Goal: Information Seeking & Learning: Stay updated

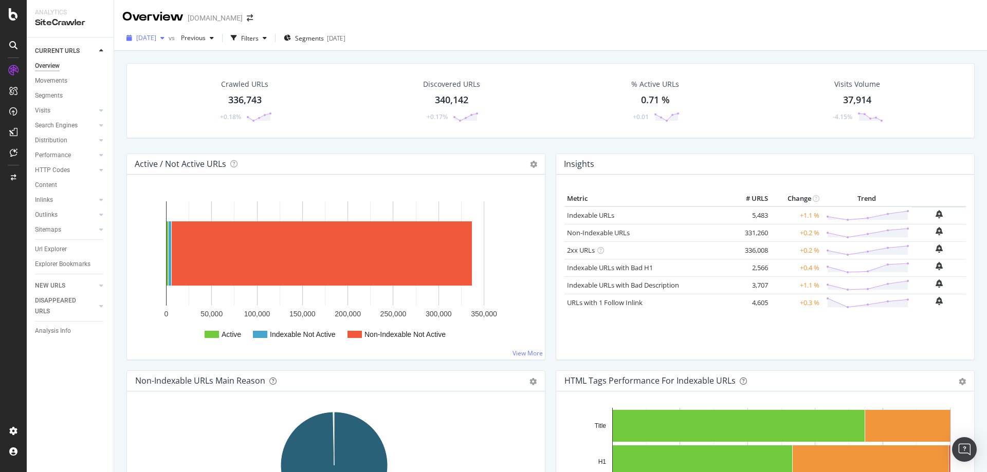
click at [169, 36] on div "button" at bounding box center [162, 38] width 12 height 6
click at [63, 135] on div "AlertPanel" at bounding box center [54, 136] width 33 height 10
